Goal: Task Accomplishment & Management: Use online tool/utility

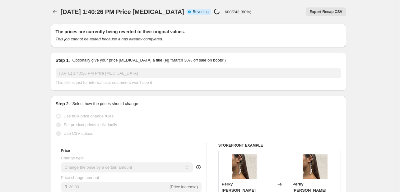
select select "by"
select select "no_change"
select select "collection"
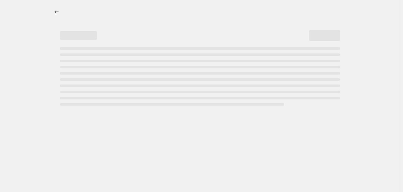
select select "by"
select select "no_change"
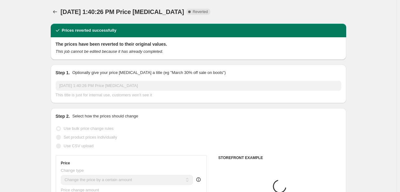
select select "collection"
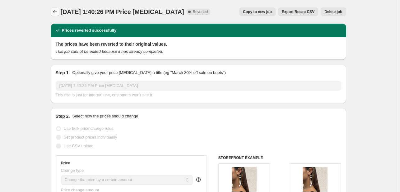
click at [56, 12] on icon "Price change jobs" at bounding box center [55, 12] width 6 height 6
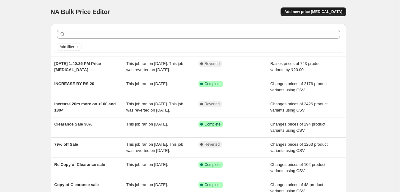
click at [323, 12] on span "Add new price [MEDICAL_DATA]" at bounding box center [313, 11] width 58 height 5
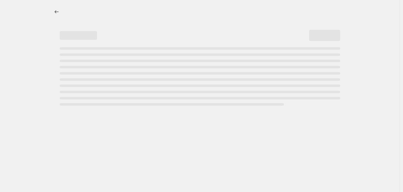
select select "percentage"
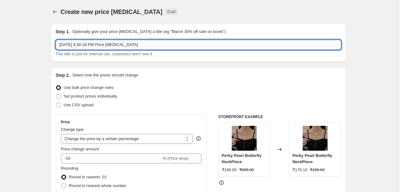
click at [155, 44] on input "[DATE] 4:30:18 PM Price [MEDICAL_DATA]" at bounding box center [198, 45] width 285 height 10
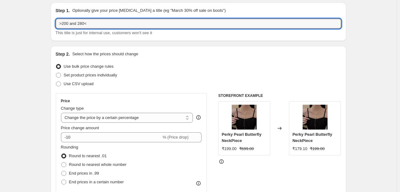
scroll to position [62, 0]
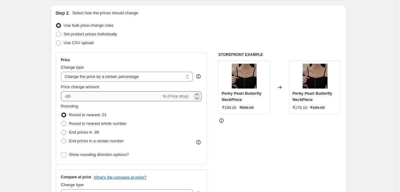
type input ">200 and 280<"
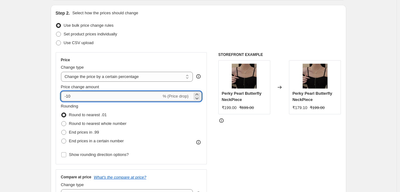
click at [89, 97] on input "-10" at bounding box center [111, 96] width 100 height 10
type input "20"
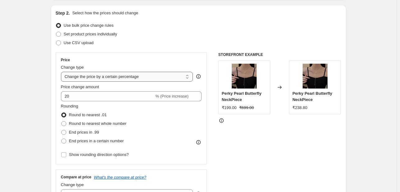
click at [113, 74] on select "Change the price to a certain amount Change the price by a certain amount Chang…" at bounding box center [127, 77] width 132 height 10
select select "by"
click at [62, 72] on select "Change the price to a certain amount Change the price by a certain amount Chang…" at bounding box center [127, 77] width 132 height 10
type input "-10.00"
click at [102, 75] on select "Change the price to a certain amount Change the price by a certain amount Chang…" at bounding box center [127, 77] width 132 height 10
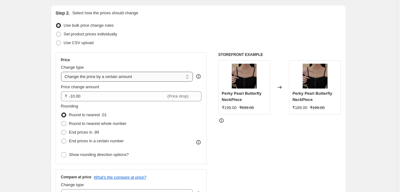
select select "to"
click at [62, 72] on select "Change the price to a certain amount Change the price by a certain amount Chang…" at bounding box center [127, 77] width 132 height 10
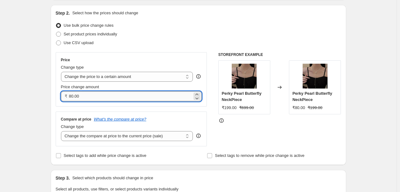
click at [91, 94] on input "80.00" at bounding box center [130, 96] width 123 height 10
type input "20.00"
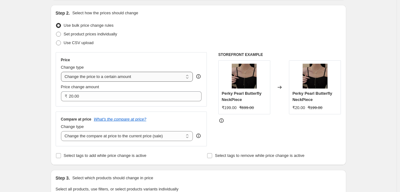
click at [137, 77] on select "Change the price to a certain amount Change the price by a certain amount Chang…" at bounding box center [127, 77] width 132 height 10
select select "by"
click at [62, 72] on select "Change the price to a certain amount Change the price by a certain amount Chang…" at bounding box center [127, 77] width 132 height 10
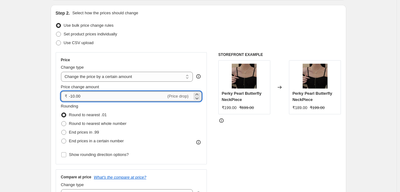
click at [75, 99] on input "-10.00" at bounding box center [117, 96] width 97 height 10
type input "20.00"
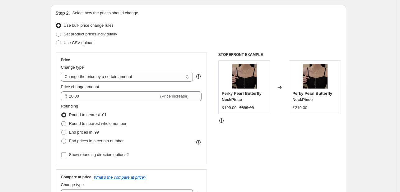
click at [66, 123] on span at bounding box center [63, 123] width 5 height 5
click at [62, 122] on input "Round to nearest whole number" at bounding box center [61, 121] width 0 height 0
radio input "true"
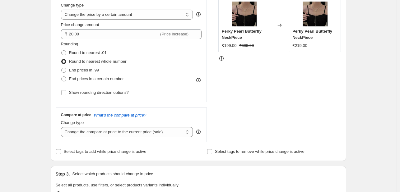
scroll to position [31, 0]
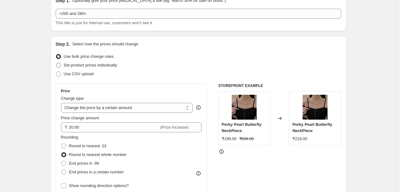
click at [70, 67] on span "Set product prices individually" at bounding box center [90, 65] width 53 height 5
click at [56, 63] on input "Set product prices individually" at bounding box center [56, 63] width 0 height 0
radio input "true"
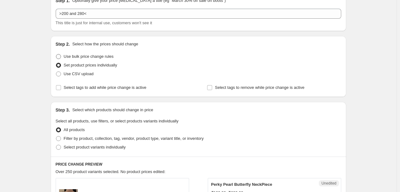
click at [68, 55] on span "Use bulk price change rules" at bounding box center [89, 56] width 50 height 5
click at [56, 54] on input "Use bulk price change rules" at bounding box center [56, 54] width 0 height 0
radio input "true"
select select "by"
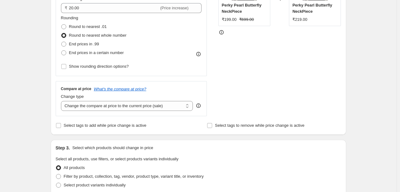
scroll to position [187, 0]
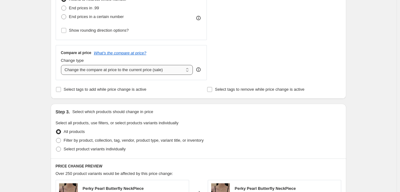
click at [98, 71] on select "Change the compare at price to the current price (sale) Change the compare at p…" at bounding box center [127, 70] width 132 height 10
select select "no_change"
click at [62, 65] on select "Change the compare at price to the current price (sale) Change the compare at p…" at bounding box center [127, 70] width 132 height 10
click at [68, 140] on span "Filter by product, collection, tag, vendor, product type, variant title, or inv…" at bounding box center [134, 140] width 140 height 5
click at [56, 138] on input "Filter by product, collection, tag, vendor, product type, variant title, or inv…" at bounding box center [56, 138] width 0 height 0
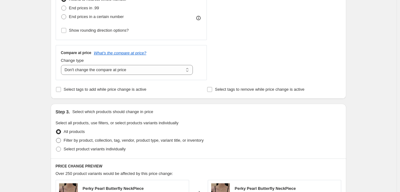
radio input "true"
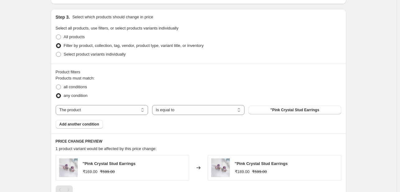
scroll to position [311, 0]
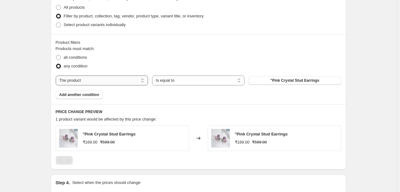
click at [78, 81] on select "The product The product's collection The product's tag The product's vendor The…" at bounding box center [102, 81] width 92 height 10
select select "collection"
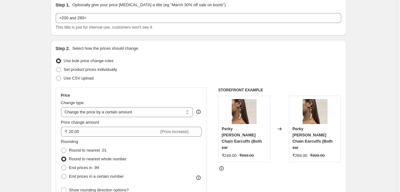
scroll to position [0, 0]
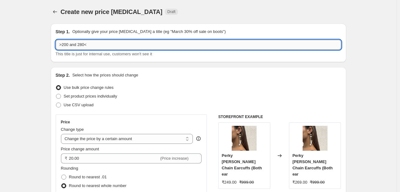
click at [103, 44] on input ">200 and 280<" at bounding box center [198, 45] width 285 height 10
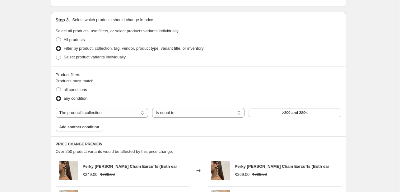
scroll to position [311, 0]
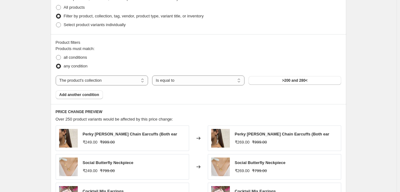
type input "InCrease By Rs20 >200 and 280<"
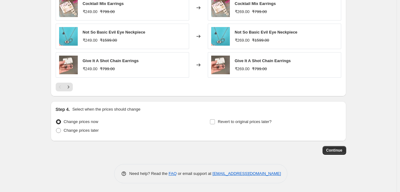
scroll to position [499, 0]
click at [326, 148] on button "Continue" at bounding box center [334, 150] width 24 height 9
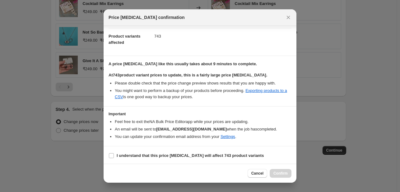
scroll to position [65, 0]
click at [133, 157] on b "I understand that this price [MEDICAL_DATA] will affect 743 product variants" at bounding box center [190, 155] width 147 height 5
click at [114, 157] on input "I understand that this price [MEDICAL_DATA] will affect 743 product variants" at bounding box center [111, 155] width 5 height 5
checkbox input "true"
click at [276, 173] on span "Confirm" at bounding box center [280, 173] width 14 height 5
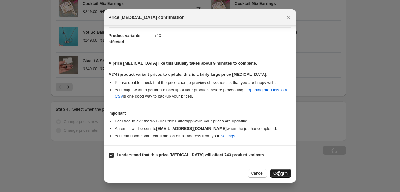
type input "InCrease By Rs20 >200 and 280<"
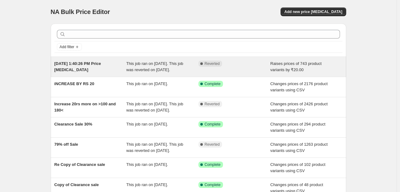
click at [83, 62] on span "[DATE] 1:40:26 PM Price [MEDICAL_DATA]" at bounding box center [77, 66] width 47 height 11
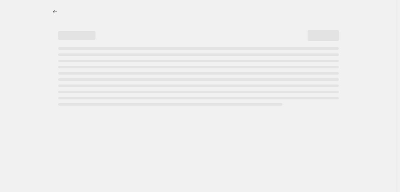
select select "by"
select select "no_change"
select select "collection"
